Goal: Task Accomplishment & Management: Use online tool/utility

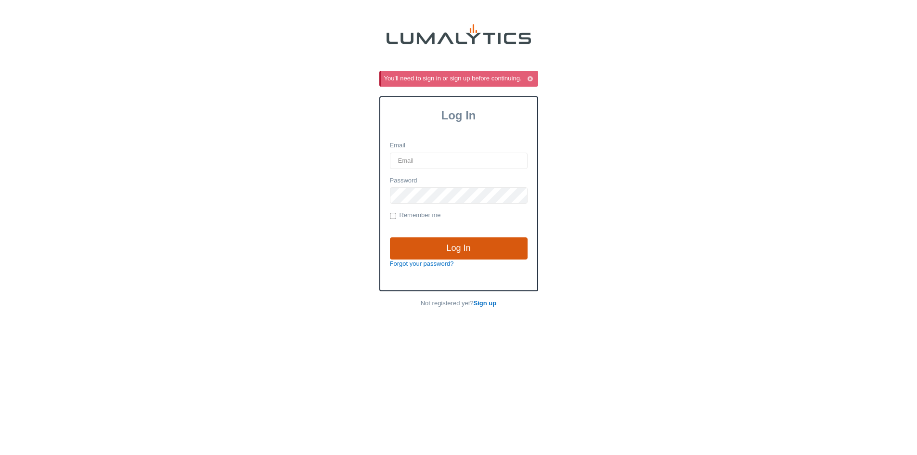
type input "[EMAIL_ADDRESS][DOMAIN_NAME]"
click at [428, 250] on input "Log In" at bounding box center [459, 248] width 138 height 22
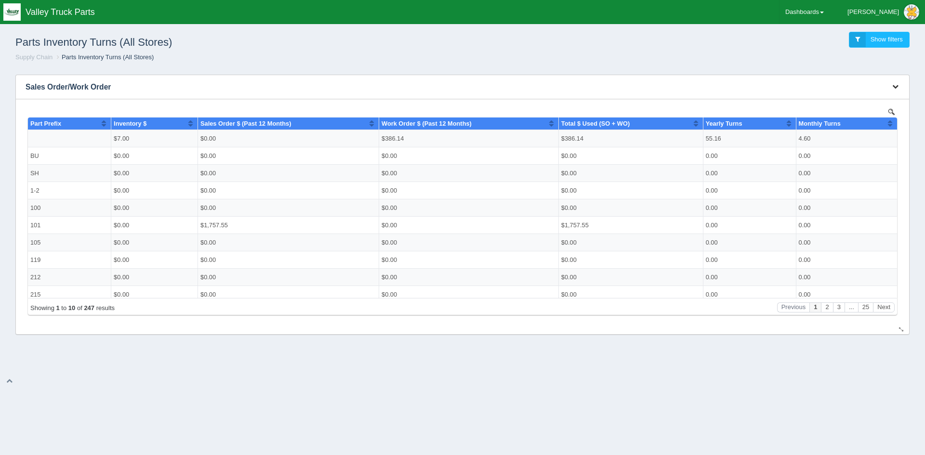
click at [894, 86] on icon "button" at bounding box center [895, 86] width 6 height 6
click at [859, 102] on link "Download CSV" at bounding box center [862, 101] width 77 height 14
